Goal: Task Accomplishment & Management: Manage account settings

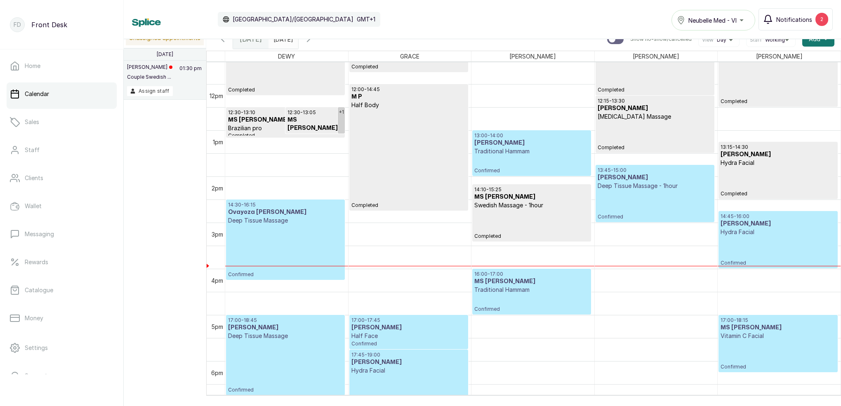
click at [804, 23] on span "Notifications" at bounding box center [795, 19] width 36 height 9
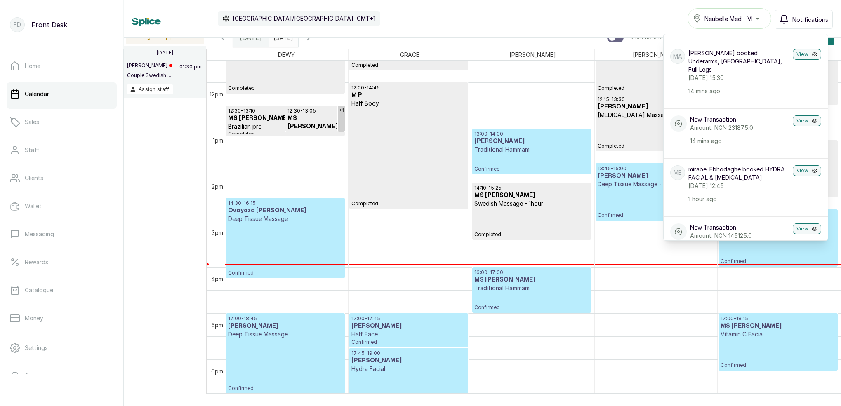
scroll to position [19, 0]
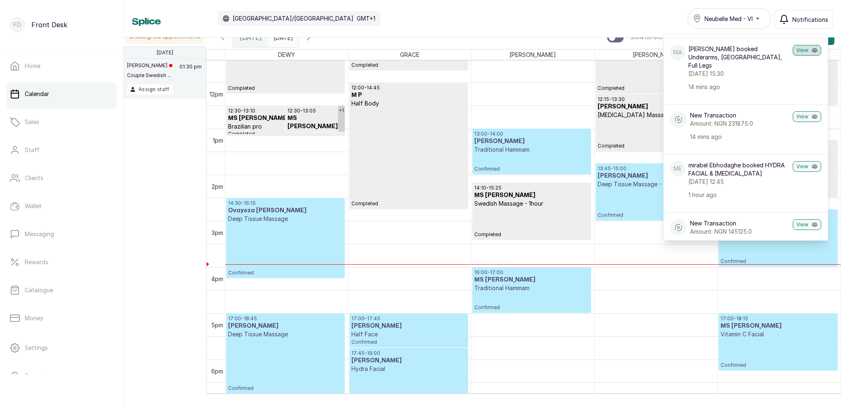
click at [803, 49] on button "View" at bounding box center [807, 50] width 28 height 11
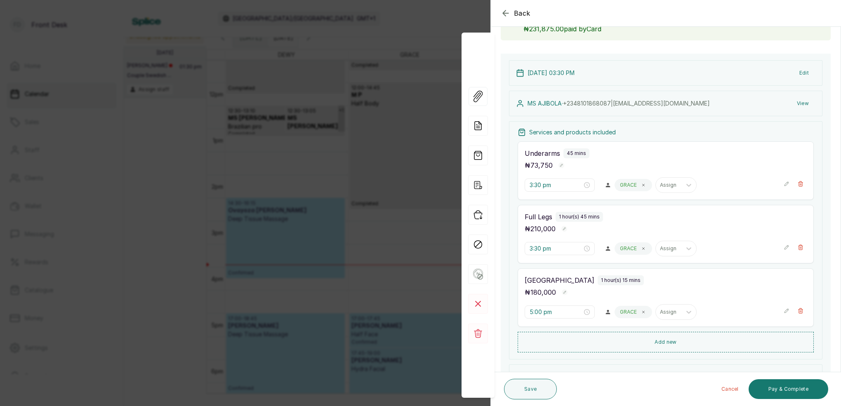
scroll to position [99, 0]
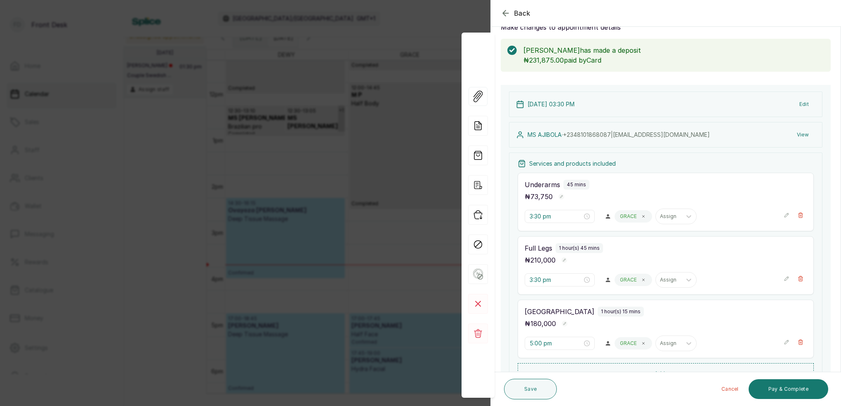
click at [449, 9] on div "Back Appointment Details Edit appointment 🚶 Walk-in (booked by Front Desk) Make…" at bounding box center [420, 203] width 841 height 406
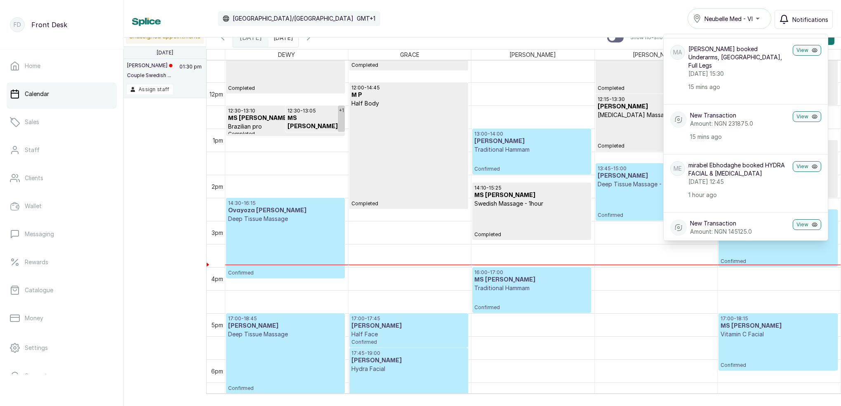
click at [298, 40] on span at bounding box center [290, 35] width 16 height 14
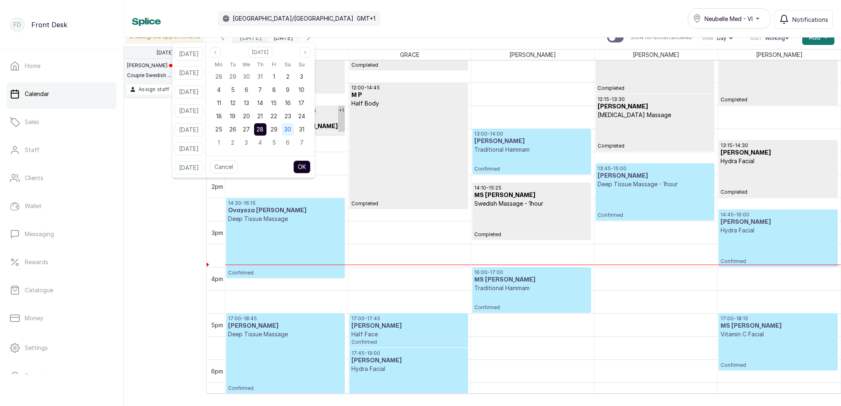
click at [294, 126] on div "30" at bounding box center [288, 129] width 12 height 12
click at [311, 164] on button "OK" at bounding box center [301, 166] width 17 height 13
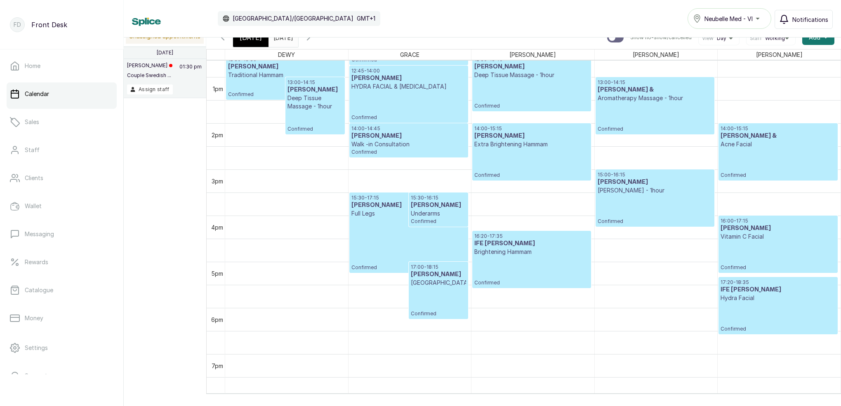
click at [789, 19] on icon "button" at bounding box center [784, 19] width 10 height 10
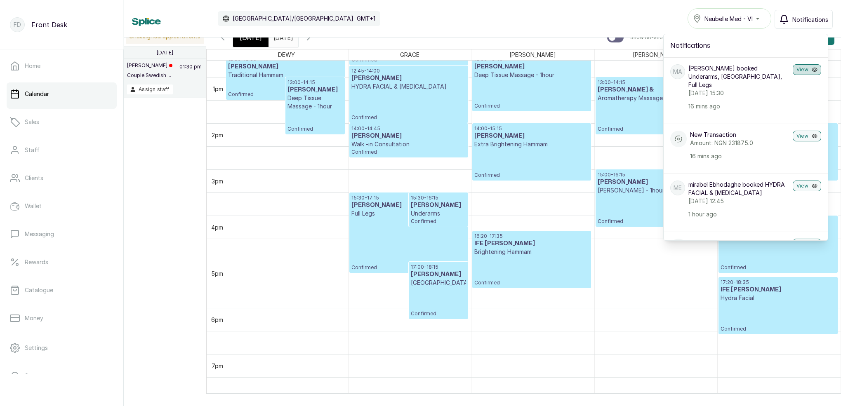
click at [805, 70] on button "View" at bounding box center [807, 69] width 28 height 11
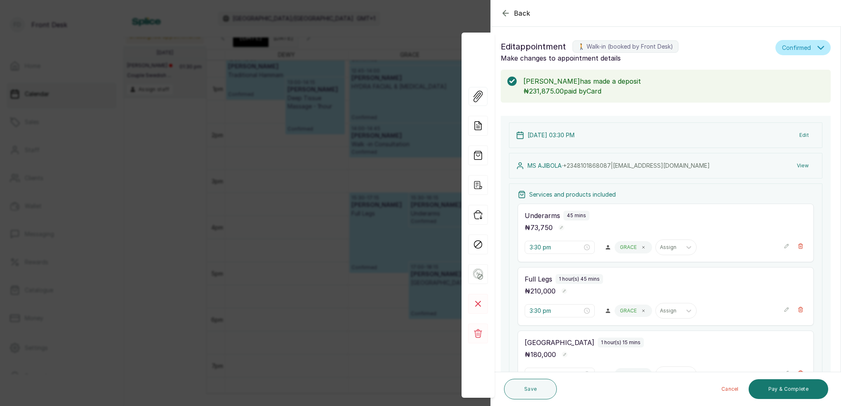
click at [386, 24] on div "Back Appointment Details Edit appointment 🚶 Walk-in (booked by Front Desk) Make…" at bounding box center [420, 203] width 841 height 406
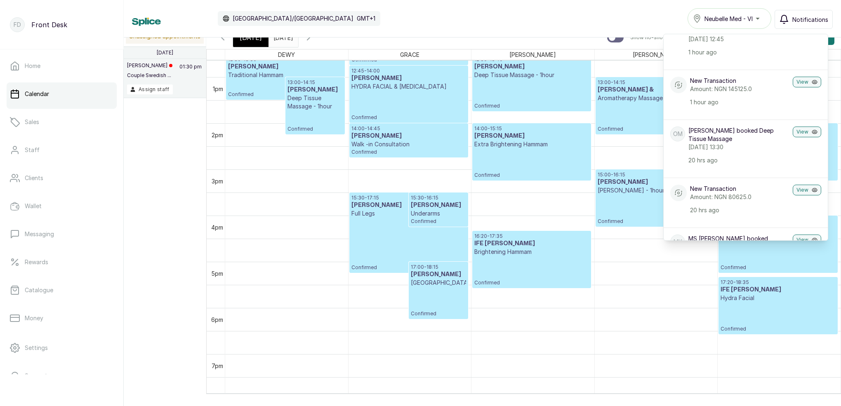
scroll to position [181, 0]
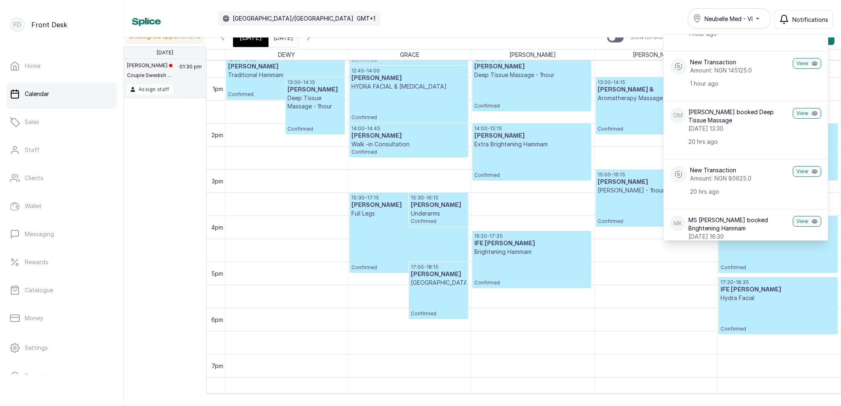
click at [799, 23] on span "Notifications" at bounding box center [811, 19] width 36 height 9
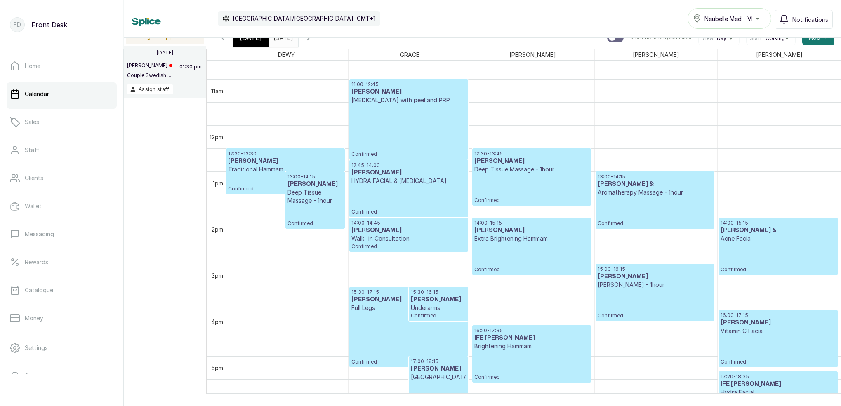
scroll to position [417, 0]
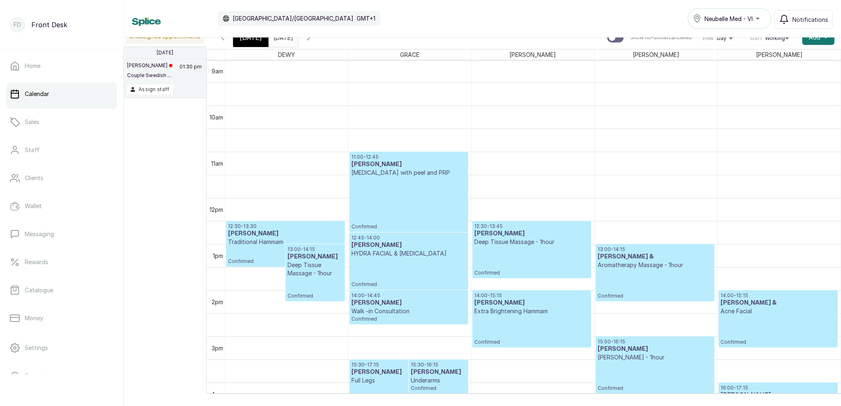
drag, startPoint x: 255, startPoint y: 42, endPoint x: 393, endPoint y: 69, distance: 140.9
click at [255, 42] on span "[DATE]" at bounding box center [251, 38] width 22 height 10
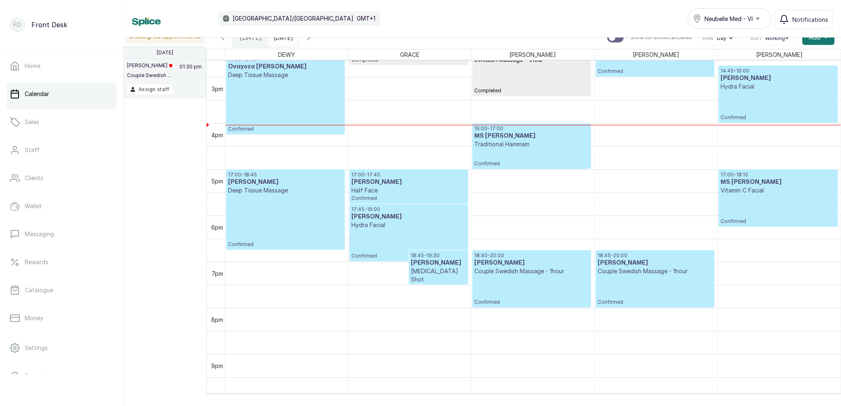
scroll to position [677, 0]
click at [282, 40] on input "[DATE]" at bounding box center [275, 35] width 13 height 14
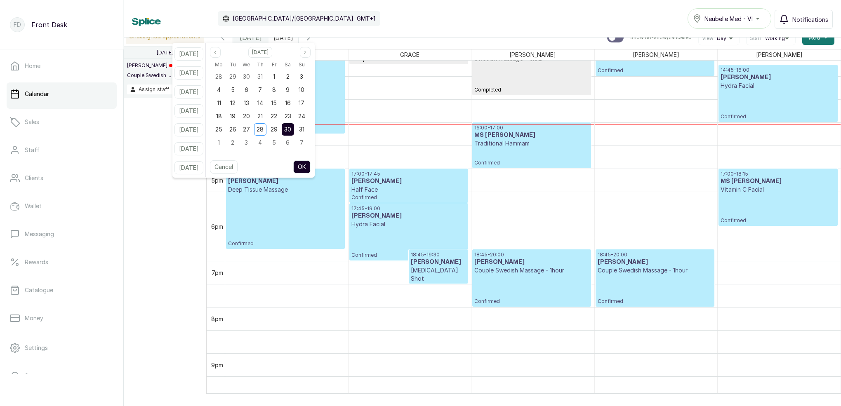
drag, startPoint x: 310, startPoint y: 127, endPoint x: 319, endPoint y: 144, distance: 19.6
click at [304, 127] on span "31" at bounding box center [301, 129] width 5 height 7
click at [311, 170] on button "OK" at bounding box center [301, 166] width 17 height 13
type input "[DATE]"
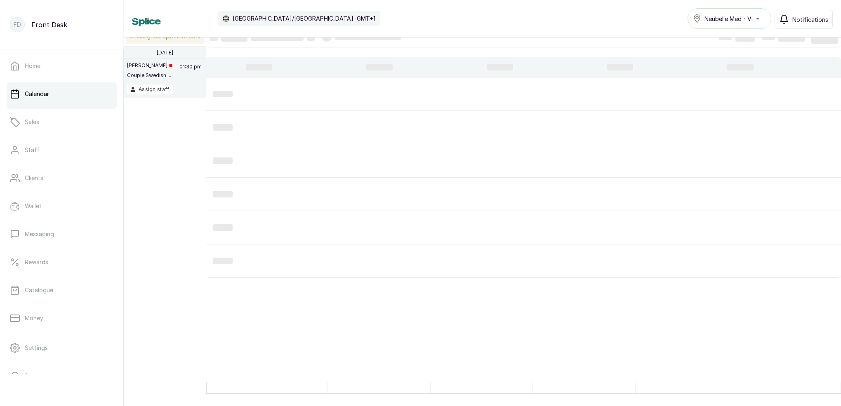
scroll to position [278, 0]
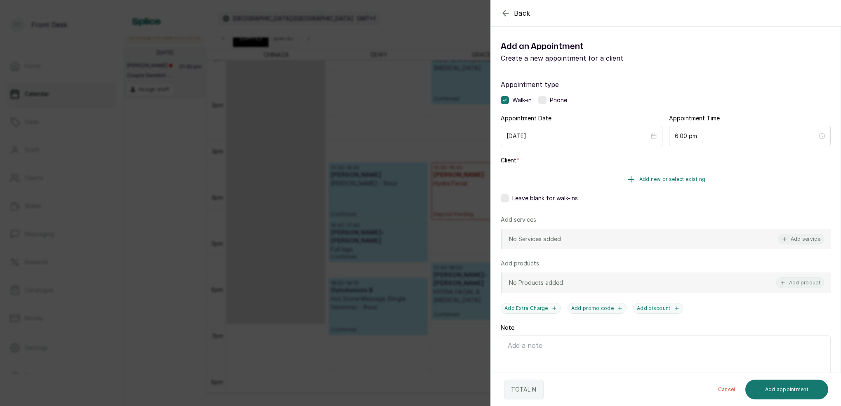
click at [685, 178] on span "Add new or select existing" at bounding box center [673, 179] width 66 height 7
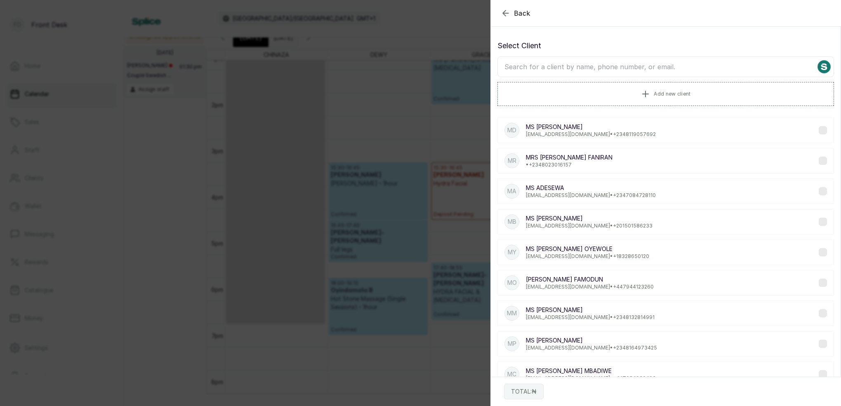
click at [648, 73] on input "text" at bounding box center [666, 67] width 337 height 21
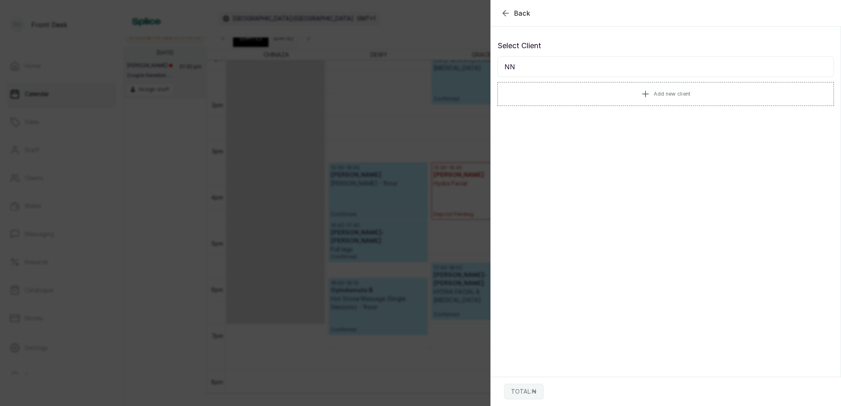
type input "N"
type input "[PERSON_NAME]"
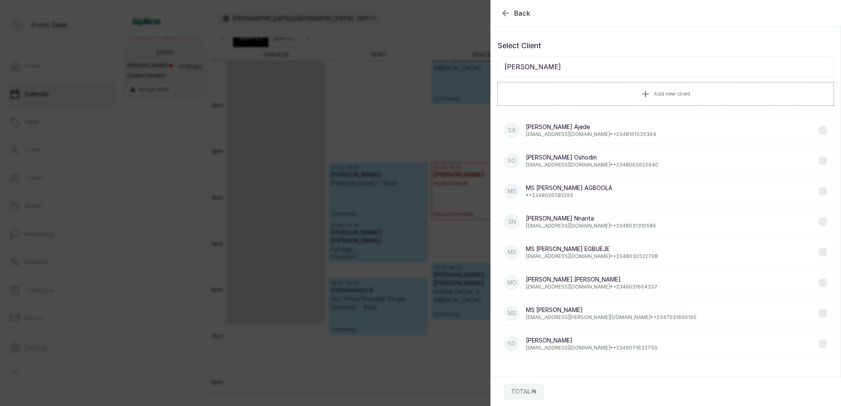
click at [580, 219] on p "[PERSON_NAME]" at bounding box center [591, 219] width 130 height 8
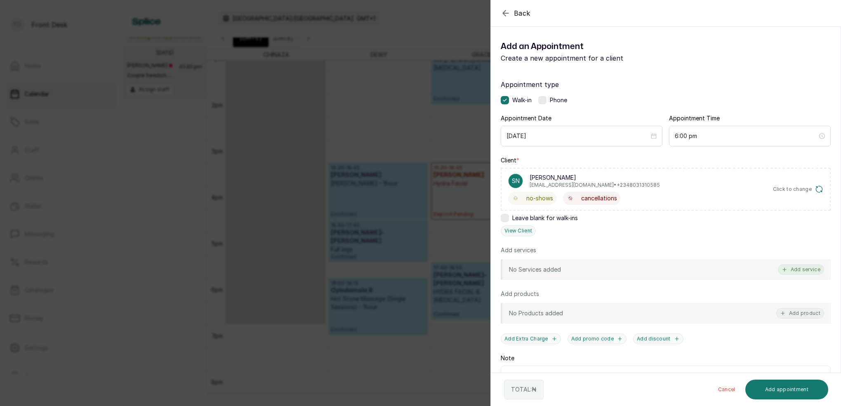
click at [811, 269] on button "Add service" at bounding box center [801, 269] width 46 height 11
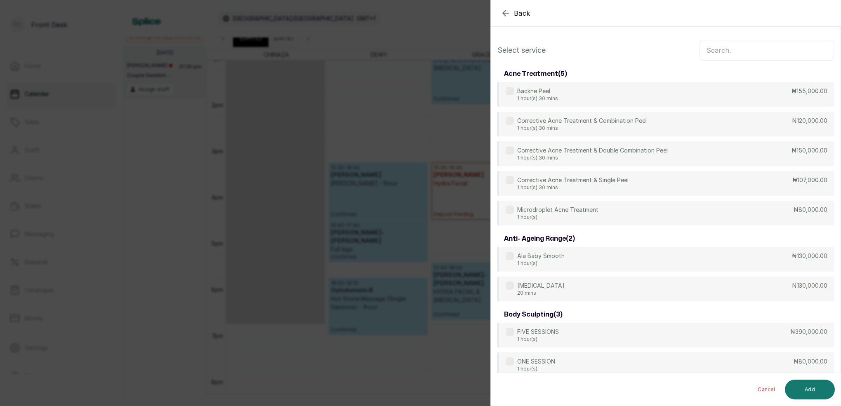
scroll to position [0, 0]
click at [772, 48] on input "text" at bounding box center [767, 50] width 135 height 21
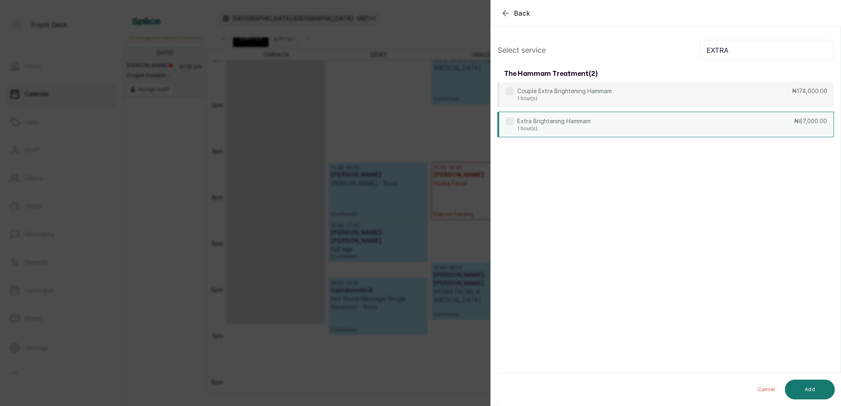
type input "EXTRA"
click at [564, 130] on p "1 hour(s)" at bounding box center [553, 128] width 73 height 7
click at [821, 387] on button "Add" at bounding box center [810, 390] width 50 height 20
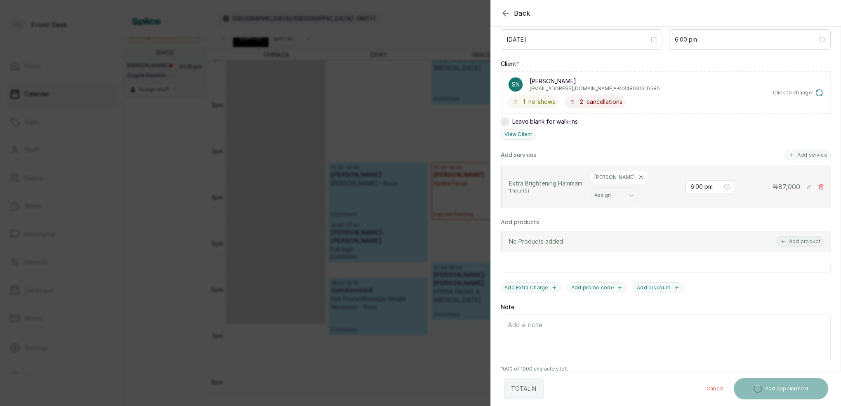
scroll to position [96, 0]
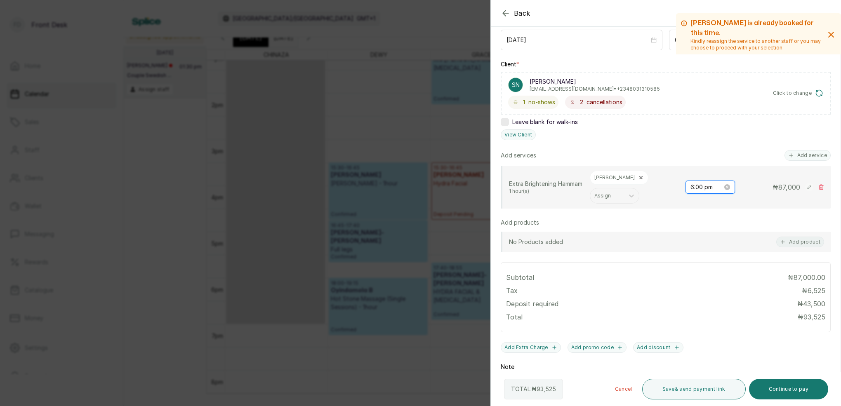
click at [701, 183] on input "6:00 pm" at bounding box center [707, 187] width 32 height 9
click at [722, 254] on div "15" at bounding box center [721, 255] width 20 height 12
type input "6:15 pm"
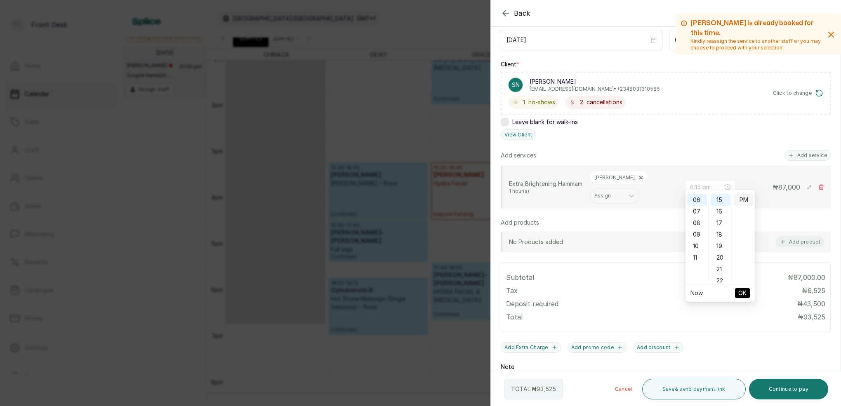
click at [745, 199] on div "PM" at bounding box center [744, 200] width 20 height 12
click at [746, 297] on span "OK" at bounding box center [743, 294] width 8 height 16
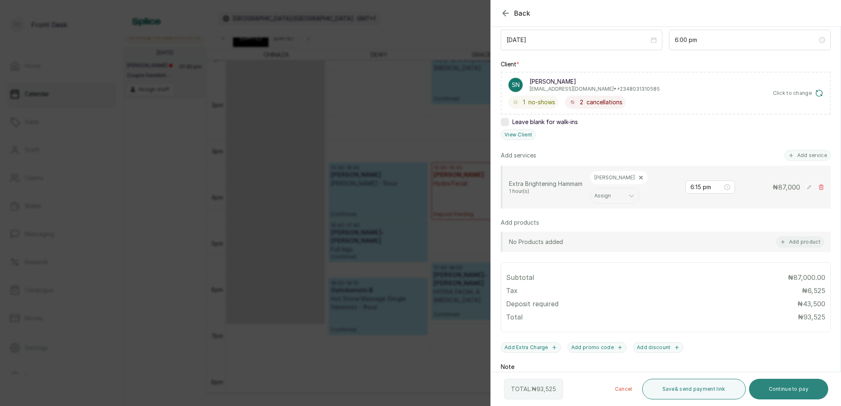
click at [783, 392] on button "Continue to pay" at bounding box center [789, 389] width 80 height 21
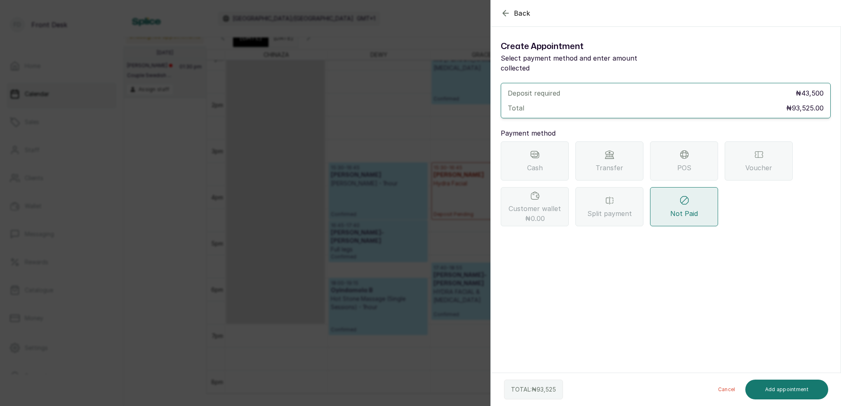
scroll to position [0, 0]
click at [621, 152] on div "Transfer" at bounding box center [610, 161] width 68 height 39
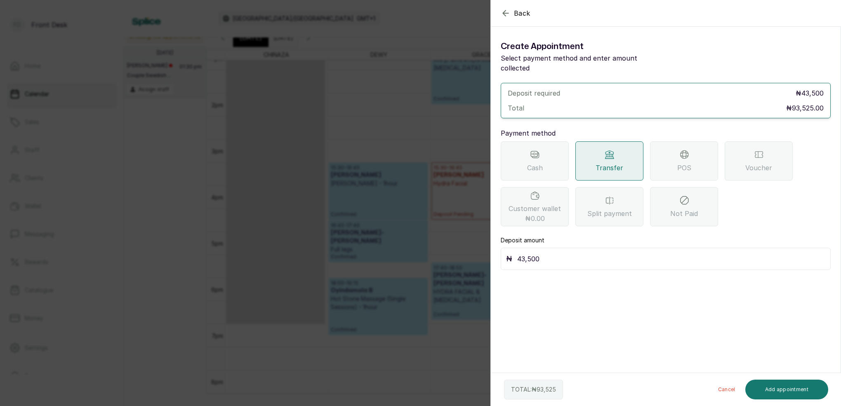
click at [562, 253] on input "43,500" at bounding box center [671, 259] width 308 height 12
type input "4"
type input "50,000"
click at [787, 387] on button "Add appointment" at bounding box center [787, 390] width 83 height 20
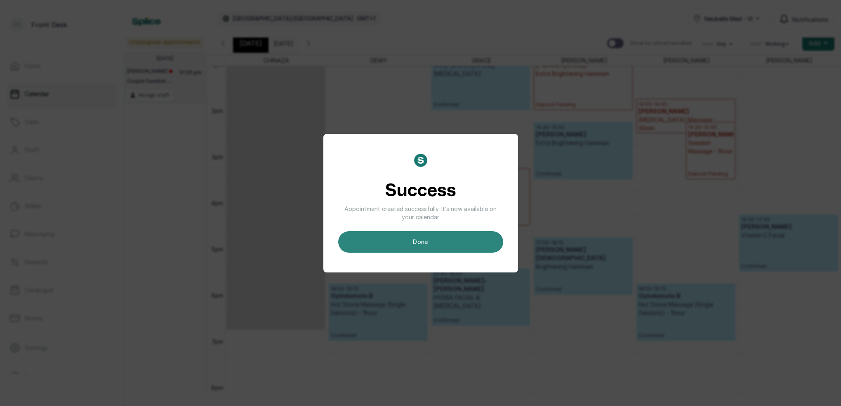
click at [484, 242] on button "done" at bounding box center [420, 241] width 165 height 21
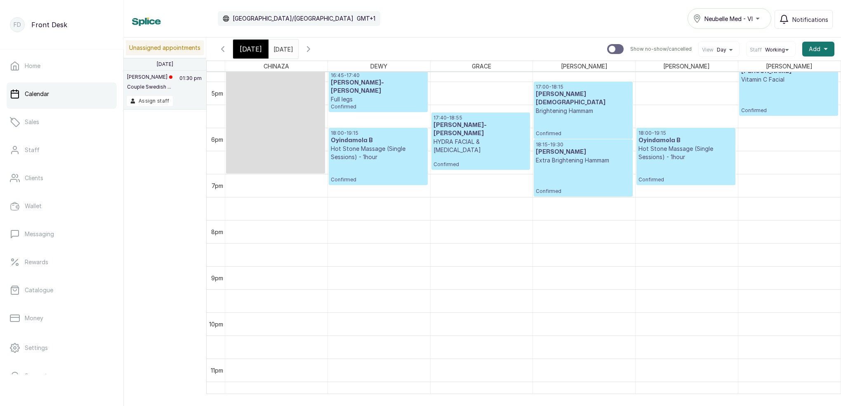
scroll to position [0, 0]
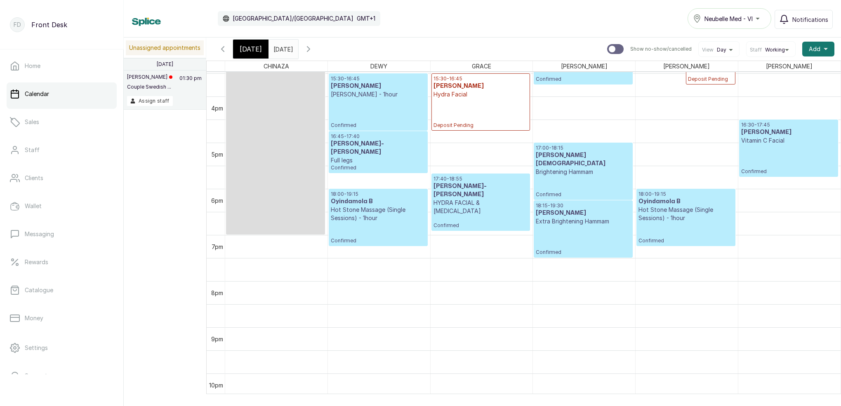
click at [576, 241] on div "18:15 - 19:30 [PERSON_NAME] Extra Brightening Hammam Confirmed" at bounding box center [583, 229] width 94 height 53
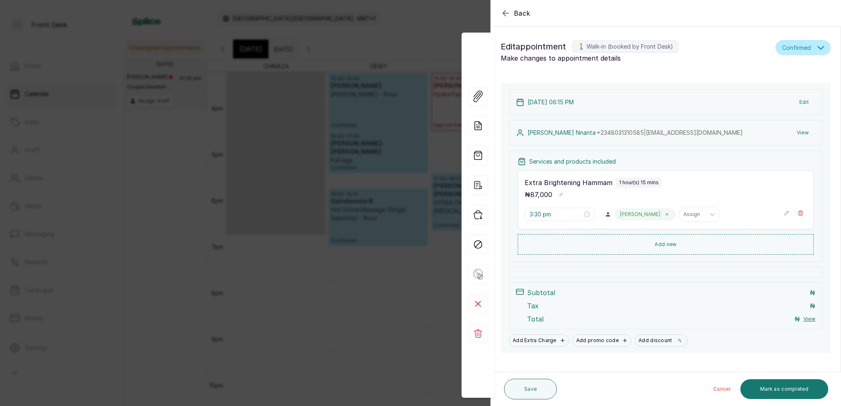
type input "6:15 pm"
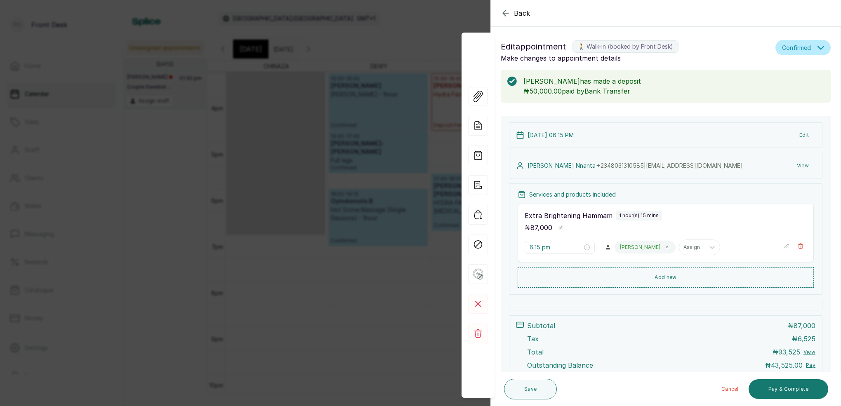
click at [436, 21] on div "Back Appointment Details Edit appointment 🚶 Walk-in (booked by Front Desk) Make…" at bounding box center [420, 203] width 841 height 406
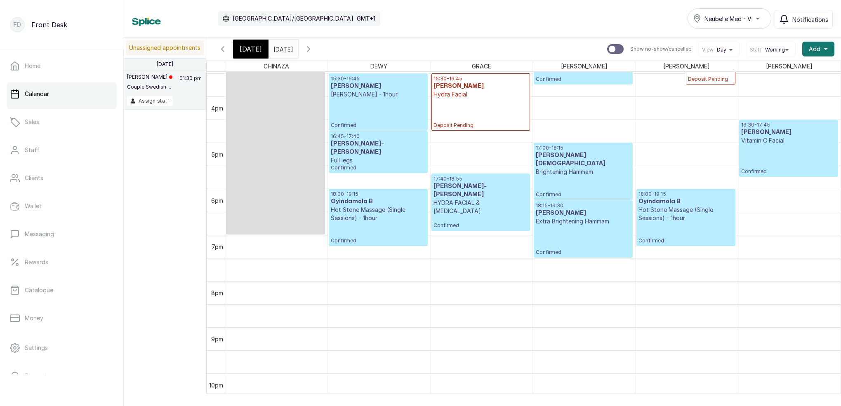
click at [263, 50] on div "[DATE]" at bounding box center [250, 49] width 35 height 19
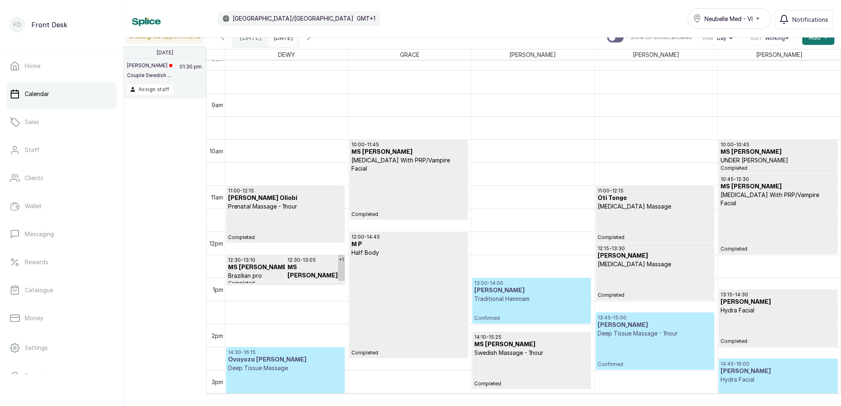
scroll to position [528, 0]
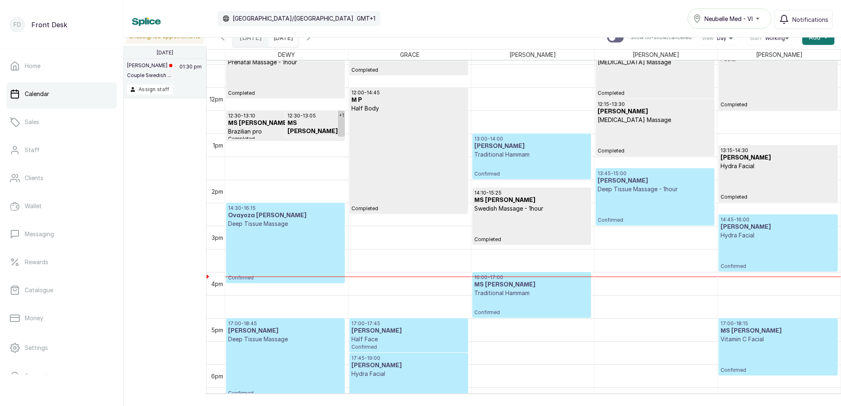
click at [282, 38] on input "[DATE]" at bounding box center [275, 35] width 13 height 14
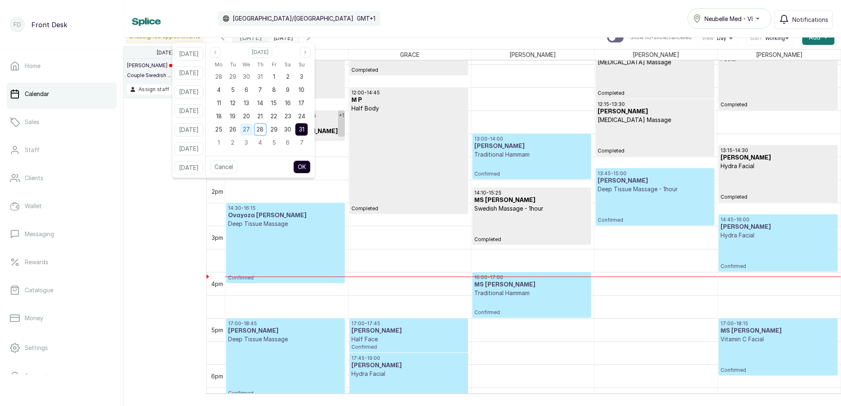
click at [250, 132] on span "27" at bounding box center [246, 129] width 7 height 7
click at [311, 166] on button "OK" at bounding box center [301, 166] width 17 height 13
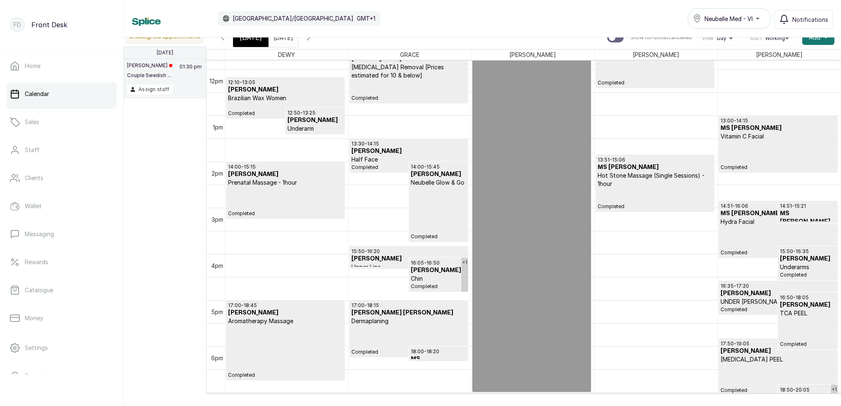
scroll to position [545, 0]
click at [314, 41] on icon "button" at bounding box center [309, 38] width 10 height 10
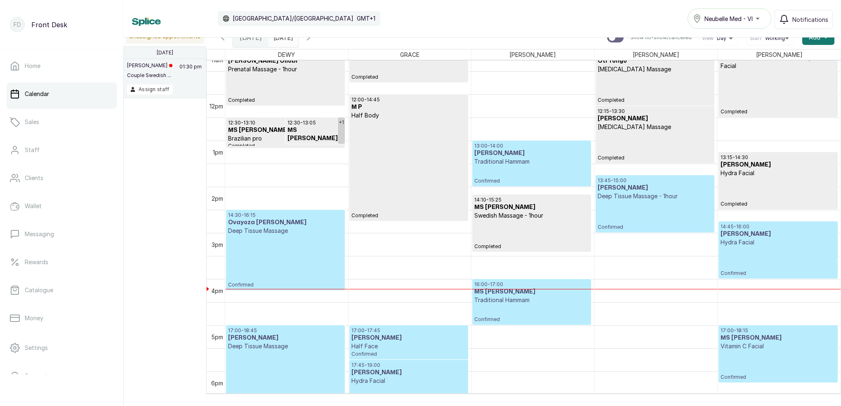
click at [282, 39] on input "[DATE]" at bounding box center [275, 35] width 13 height 14
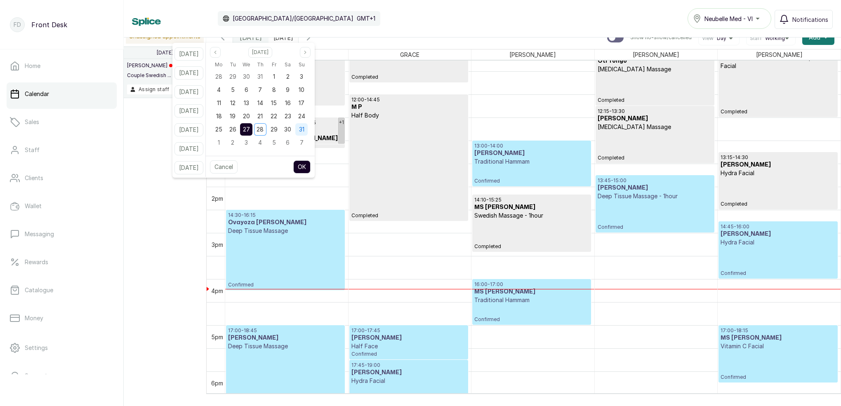
drag, startPoint x: 312, startPoint y: 130, endPoint x: 312, endPoint y: 140, distance: 10.3
click at [304, 130] on span "31" at bounding box center [301, 129] width 5 height 7
click at [311, 167] on button "OK" at bounding box center [301, 166] width 17 height 13
type input "[DATE]"
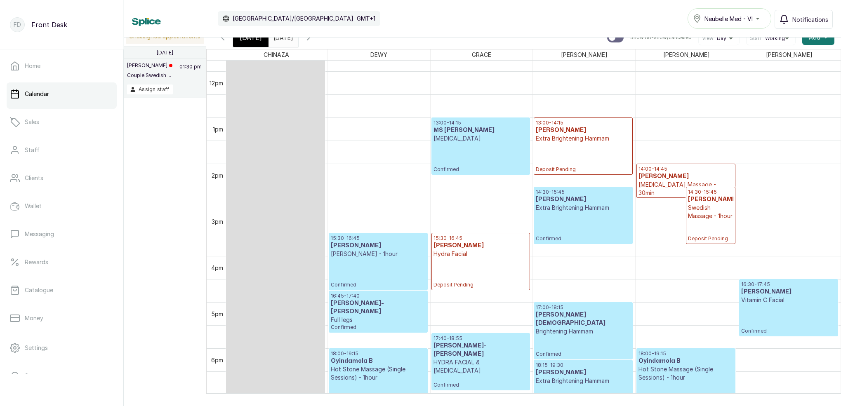
drag, startPoint x: 252, startPoint y: 43, endPoint x: 284, endPoint y: 53, distance: 33.2
click at [252, 43] on div "[DATE]" at bounding box center [250, 37] width 35 height 19
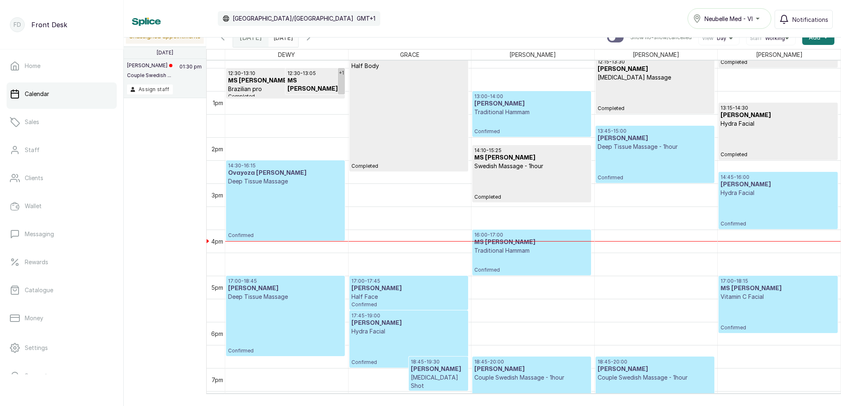
scroll to position [570, 0]
click at [772, 208] on div "14:45 - 16:00 [PERSON_NAME] Facial Confirmed" at bounding box center [778, 201] width 115 height 53
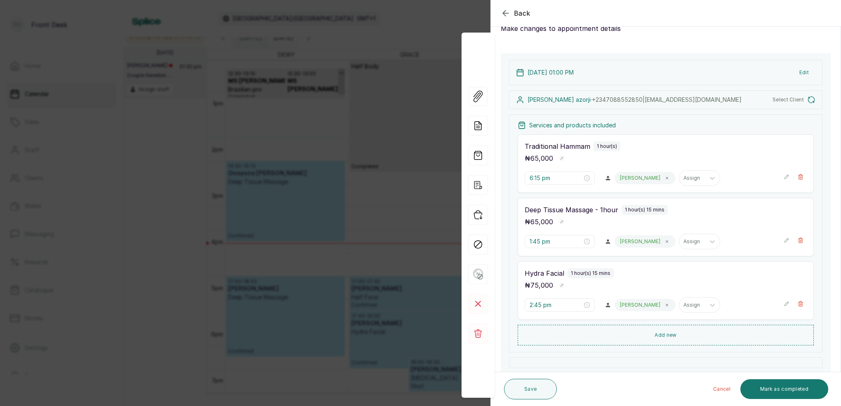
type input "1:00 pm"
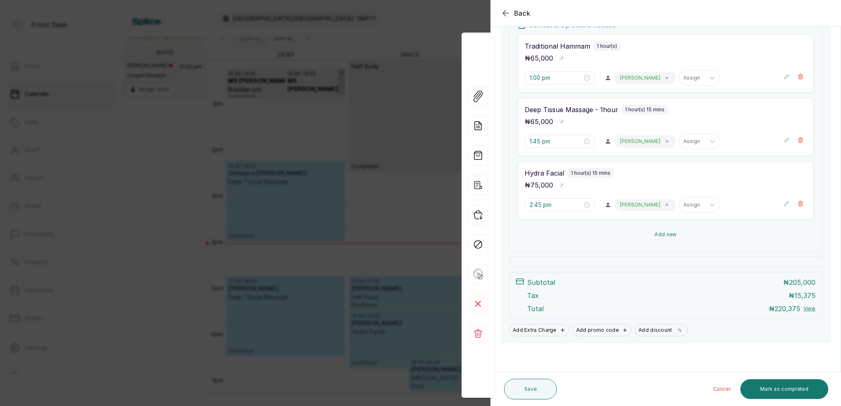
click at [671, 237] on button "Add new" at bounding box center [666, 235] width 296 height 20
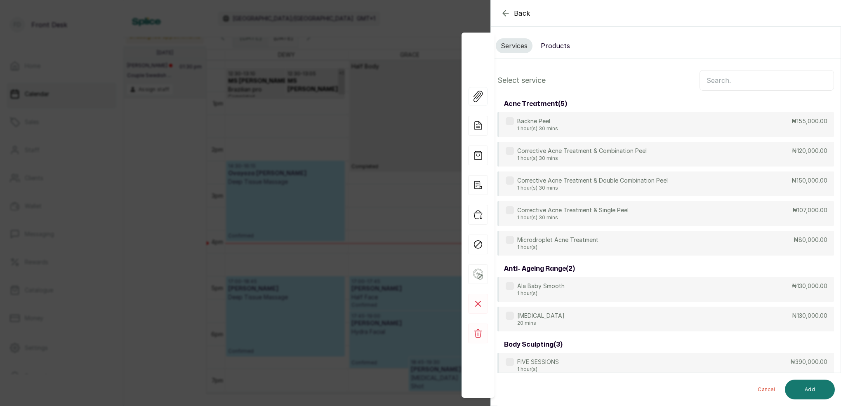
scroll to position [0, 0]
drag, startPoint x: 548, startPoint y: 45, endPoint x: 609, endPoint y: 62, distance: 63.8
click at [548, 45] on button "Products" at bounding box center [555, 45] width 39 height 15
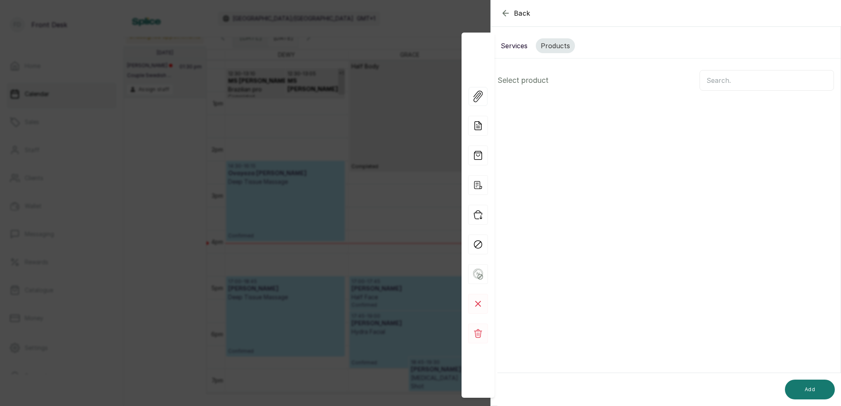
click at [730, 80] on input "text" at bounding box center [767, 80] width 135 height 21
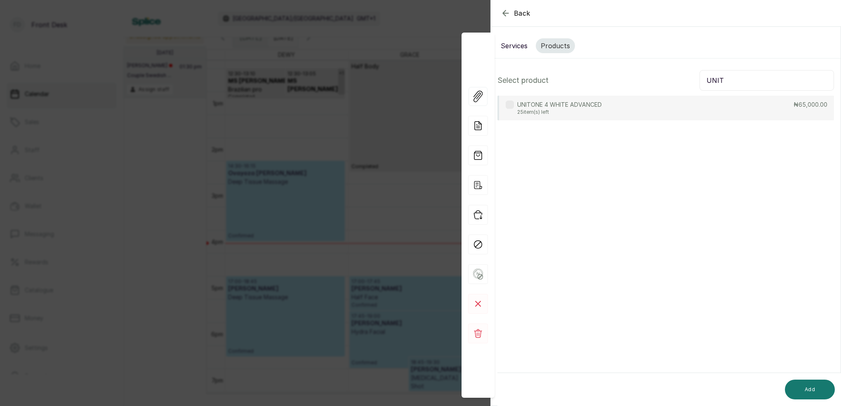
type input "UNIT"
click at [561, 114] on p "25 item(s) left" at bounding box center [559, 112] width 85 height 7
click at [804, 390] on button "Add" at bounding box center [810, 390] width 50 height 20
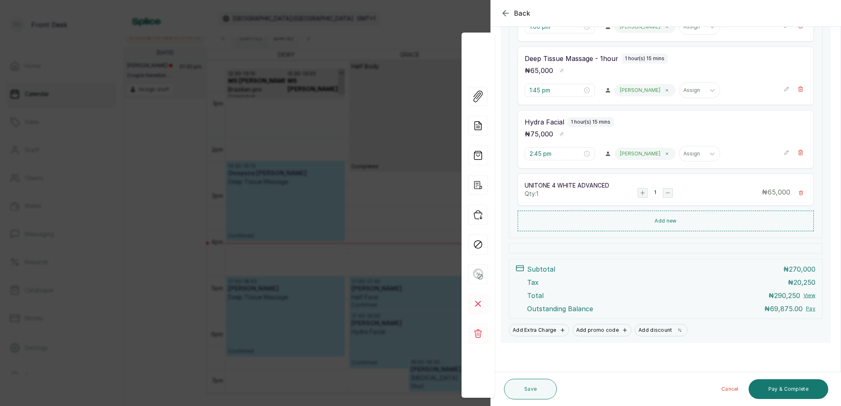
scroll to position [221, 0]
click at [811, 384] on button "Pay & Complete" at bounding box center [789, 390] width 80 height 20
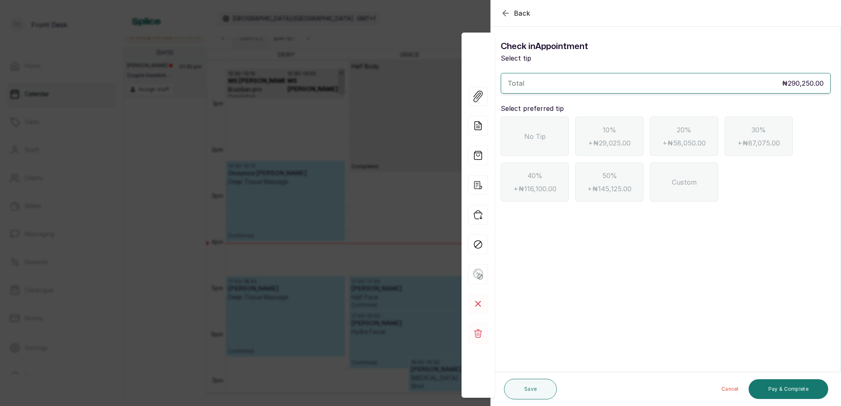
scroll to position [0, 0]
click at [505, 12] on icon "button" at bounding box center [506, 13] width 10 height 10
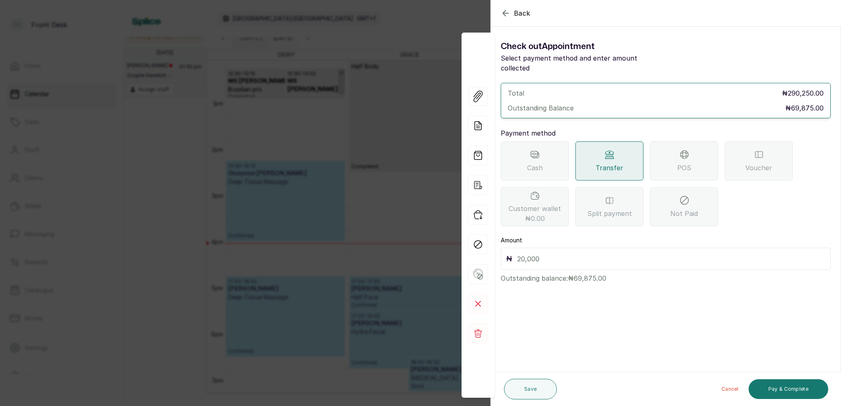
click at [671, 153] on div "POS" at bounding box center [684, 161] width 68 height 39
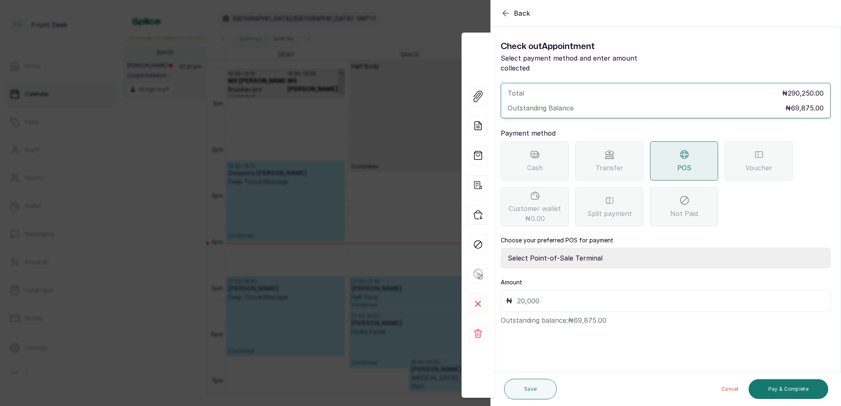
select select "7a4fd382-b2de-4137-8553-2ff33fa7fb29"
click at [569, 295] on input "text" at bounding box center [671, 301] width 308 height 12
type input "69,875"
click at [779, 393] on button "Pay & Complete" at bounding box center [789, 390] width 80 height 20
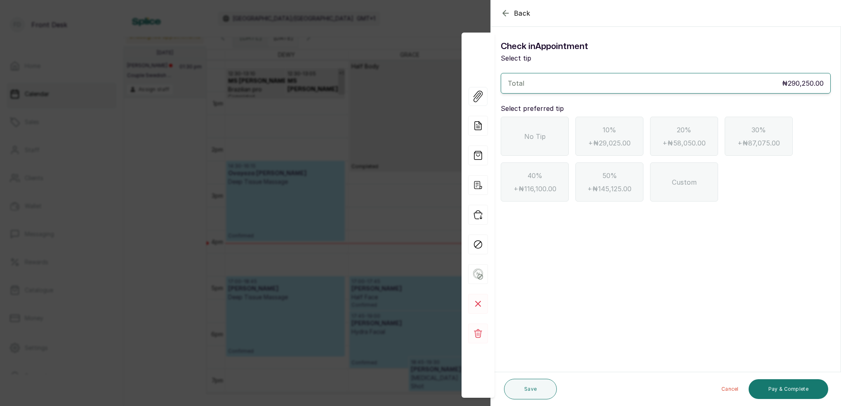
drag, startPoint x: 540, startPoint y: 138, endPoint x: 563, endPoint y: 150, distance: 26.0
click at [540, 138] on span "No Tip" at bounding box center [534, 137] width 21 height 10
click at [805, 389] on button "Pay & Complete" at bounding box center [789, 390] width 80 height 20
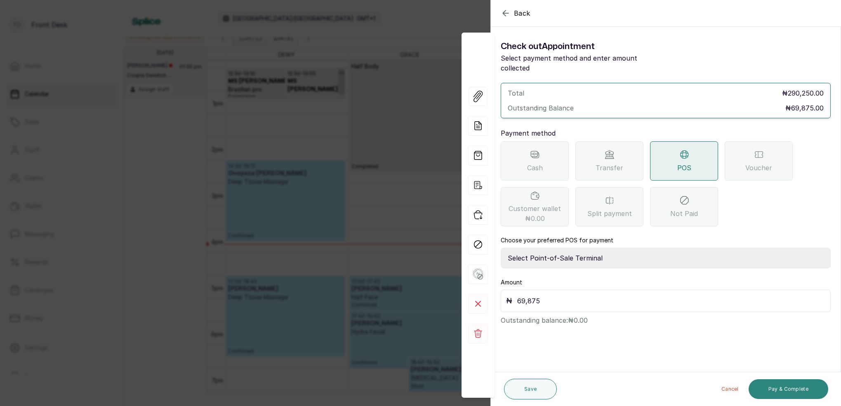
click at [787, 387] on button "Pay & Complete" at bounding box center [789, 390] width 80 height 20
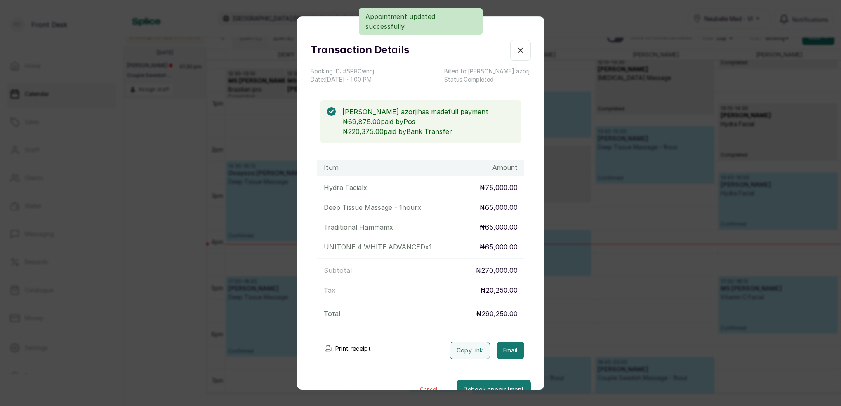
drag, startPoint x: 511, startPoint y: 347, endPoint x: 516, endPoint y: 280, distance: 66.6
click at [511, 346] on button "Email" at bounding box center [511, 350] width 28 height 17
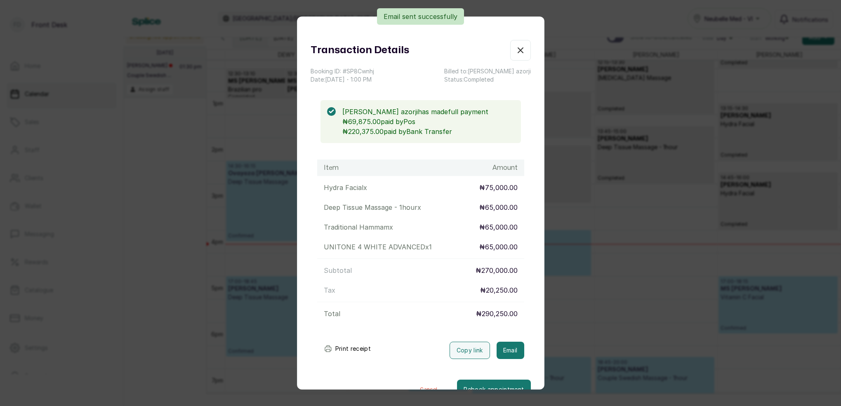
click at [522, 55] on icon "button" at bounding box center [521, 50] width 10 height 10
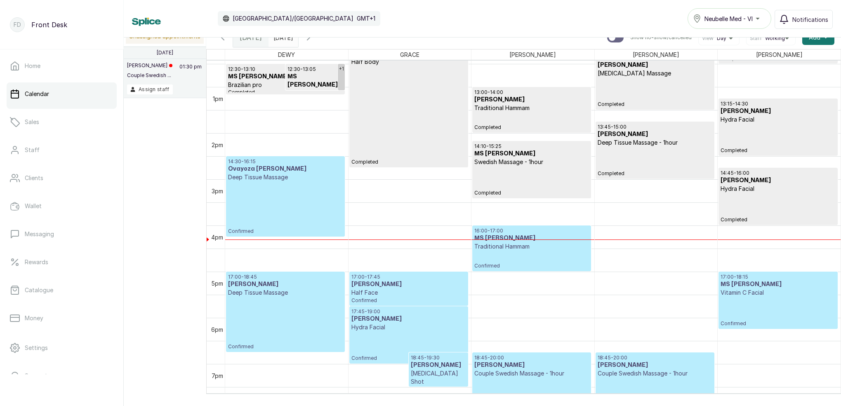
scroll to position [584, 0]
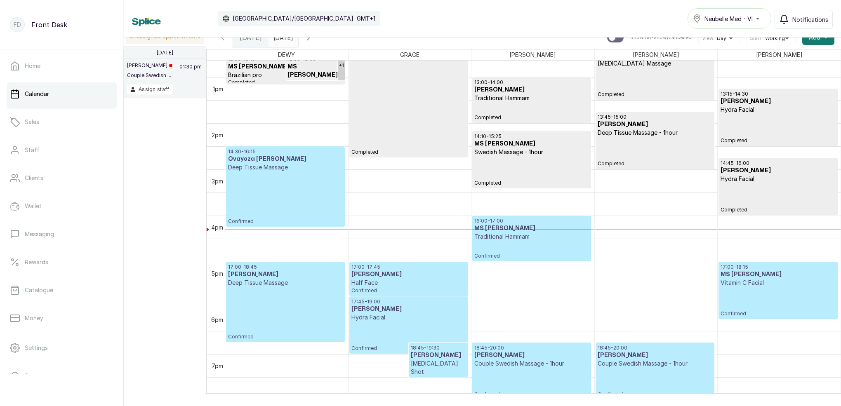
click at [296, 193] on div "14:30 - 16:15 Ovayoza [PERSON_NAME] Deep Tissue Massage Confirmed" at bounding box center [285, 187] width 115 height 76
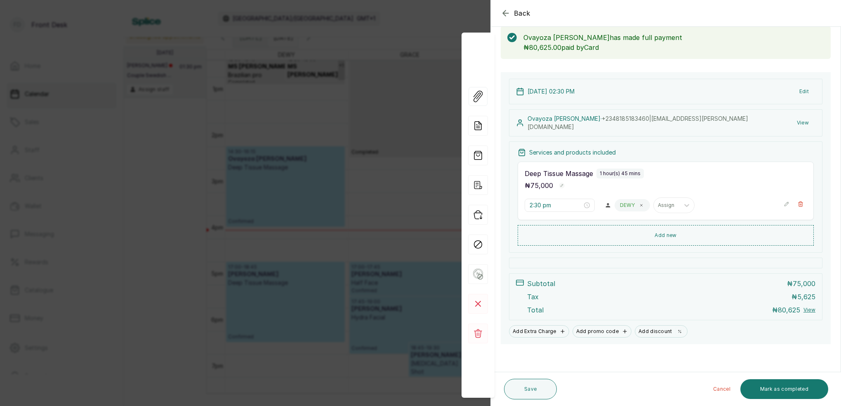
scroll to position [43, 0]
drag, startPoint x: 795, startPoint y: 387, endPoint x: 789, endPoint y: 382, distance: 8.2
click at [795, 387] on button "Mark as completed" at bounding box center [785, 390] width 88 height 20
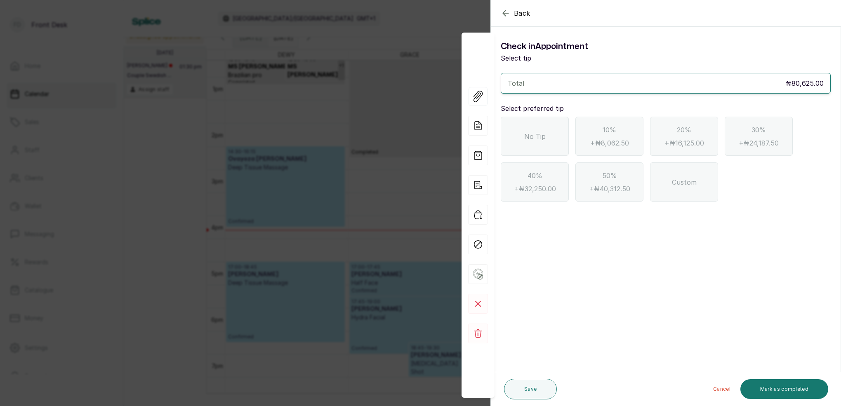
click at [564, 138] on div "No Tip" at bounding box center [535, 136] width 68 height 39
click at [788, 390] on button "Mark as completed" at bounding box center [785, 390] width 88 height 20
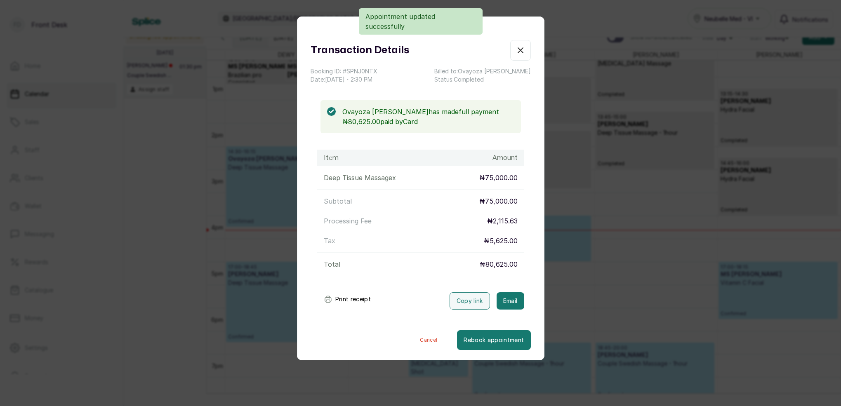
drag, startPoint x: 506, startPoint y: 302, endPoint x: 503, endPoint y: 281, distance: 22.1
click at [506, 302] on button "Email" at bounding box center [511, 301] width 28 height 17
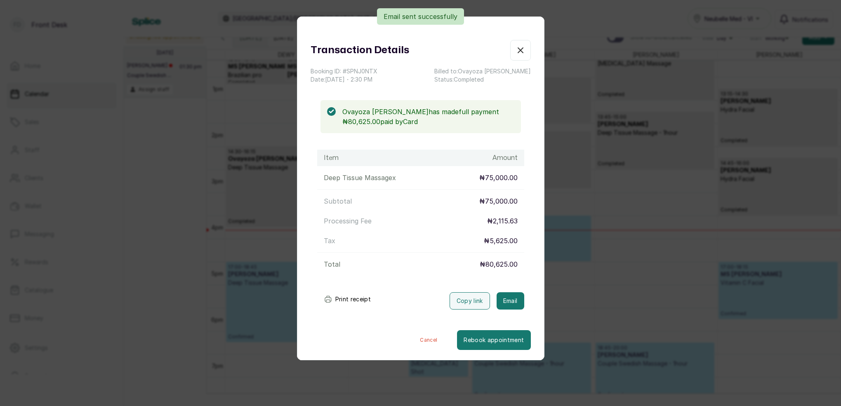
click at [523, 50] on icon "button" at bounding box center [521, 50] width 10 height 10
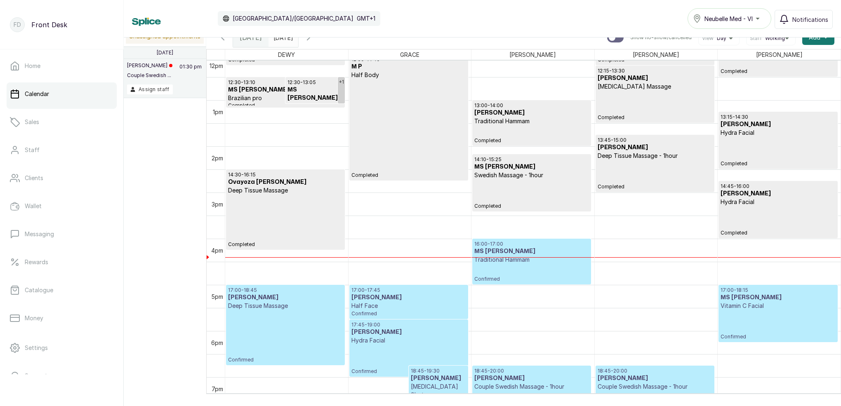
scroll to position [561, 0]
click at [314, 38] on icon "button" at bounding box center [309, 38] width 10 height 10
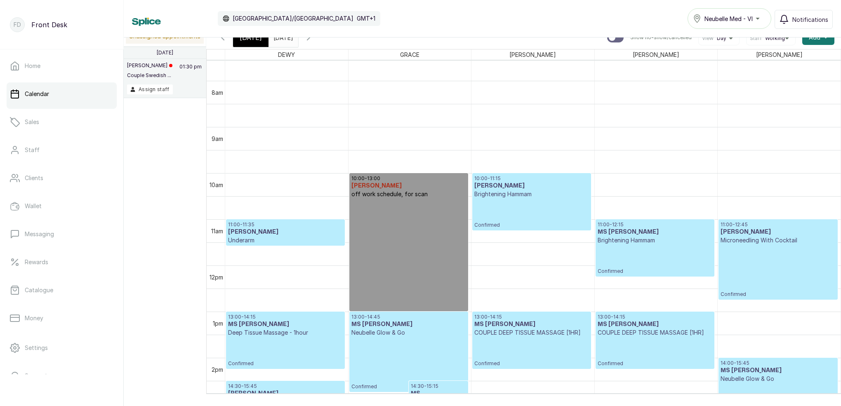
scroll to position [335, 0]
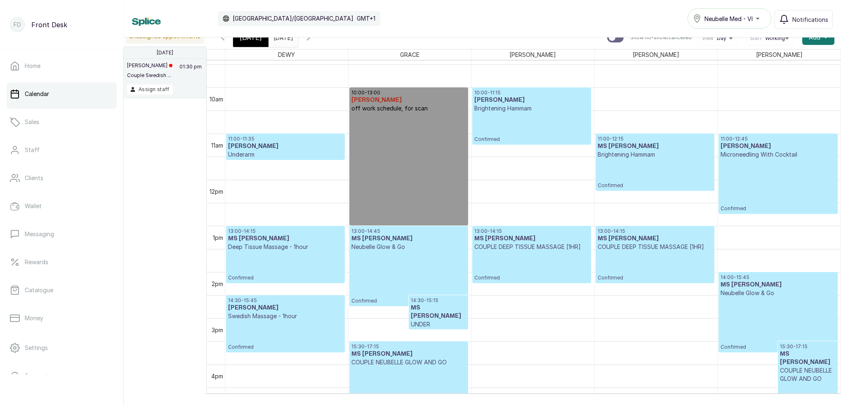
drag, startPoint x: 332, startPoint y: 40, endPoint x: 378, endPoint y: 61, distance: 51.0
click at [314, 40] on icon "button" at bounding box center [309, 38] width 10 height 10
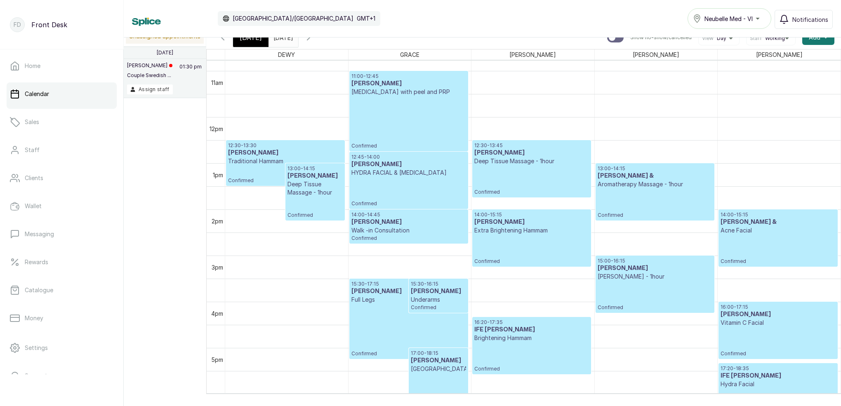
click at [314, 40] on icon "button" at bounding box center [309, 38] width 10 height 10
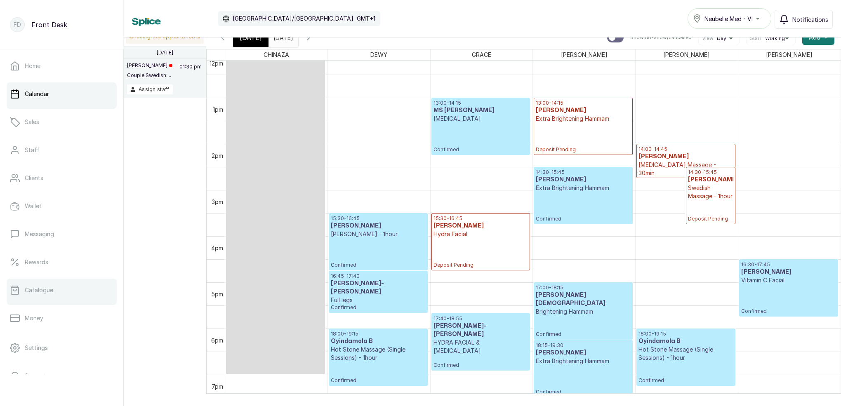
click at [76, 290] on link "Catalogue" at bounding box center [62, 290] width 110 height 23
